Goal: Task Accomplishment & Management: Use online tool/utility

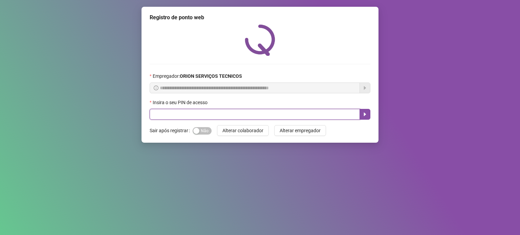
click at [205, 115] on input "text" at bounding box center [255, 114] width 210 height 11
type input "*****"
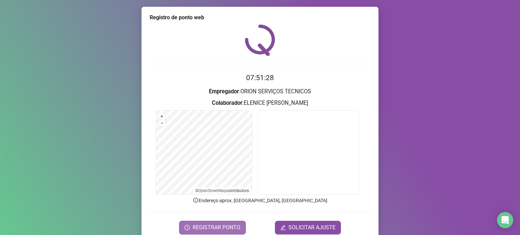
click at [238, 228] on button "REGISTRAR PONTO" at bounding box center [212, 228] width 67 height 14
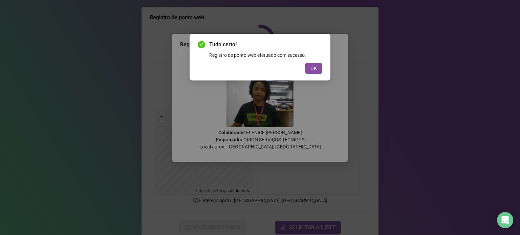
click at [398, 105] on div "Tudo certo! Registro de ponto web efetuado com sucesso. OK" at bounding box center [260, 117] width 520 height 235
